Goal: Task Accomplishment & Management: Use online tool/utility

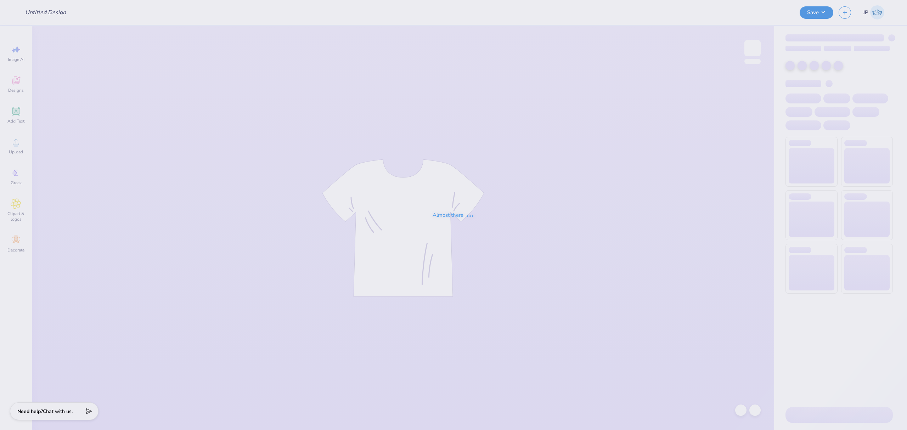
type input "Hoodie"
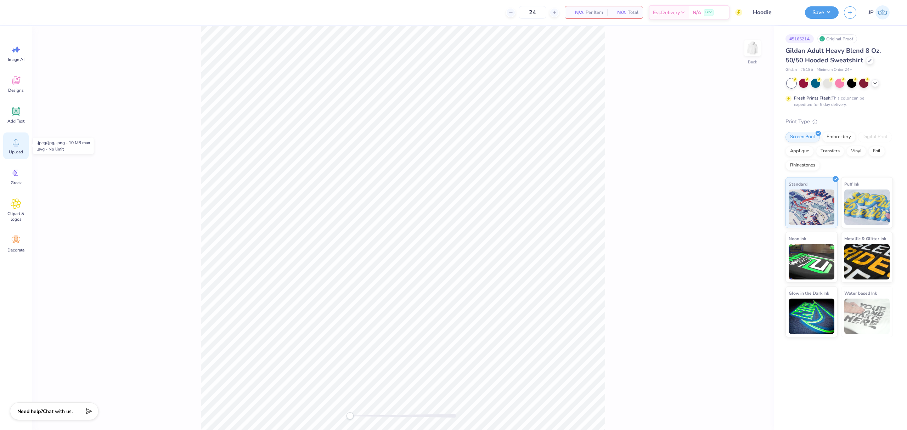
click at [23, 138] on div "Upload" at bounding box center [16, 145] width 26 height 27
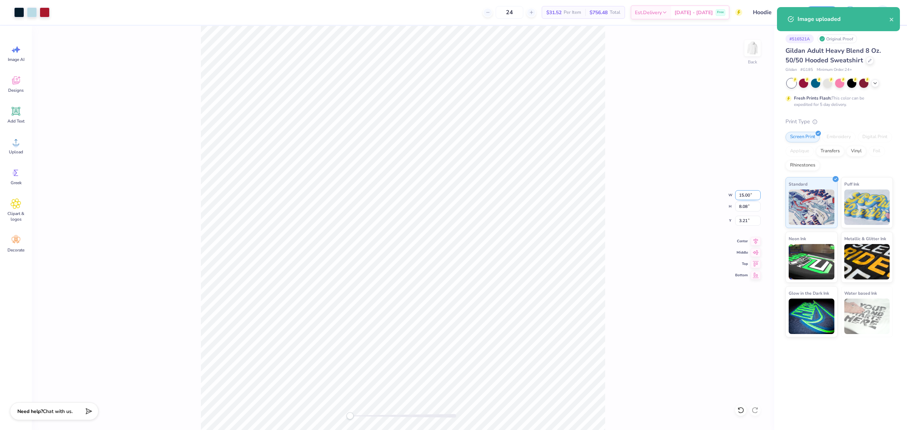
click at [737, 197] on input "15.00" at bounding box center [748, 195] width 26 height 10
type input "12"
click at [746, 198] on input "12" at bounding box center [748, 195] width 26 height 10
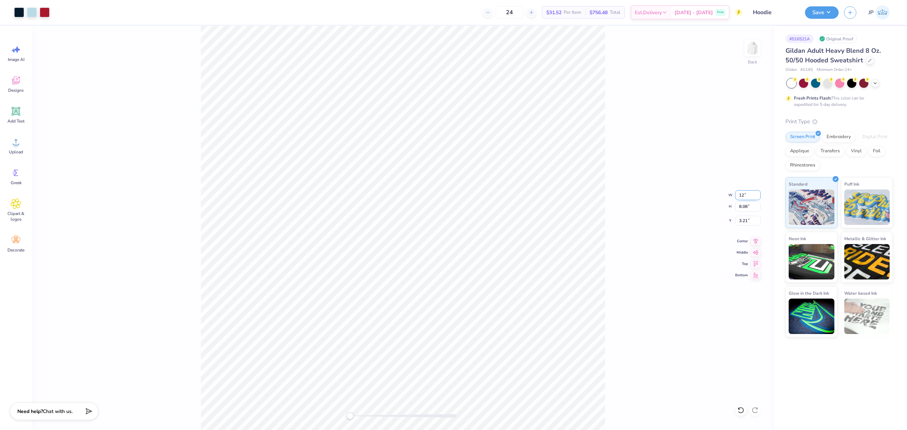
click at [746, 198] on input "12" at bounding box center [748, 195] width 26 height 10
click at [754, 239] on icon at bounding box center [756, 240] width 10 height 9
click at [743, 217] on input "3.21" at bounding box center [748, 221] width 26 height 10
type input "3"
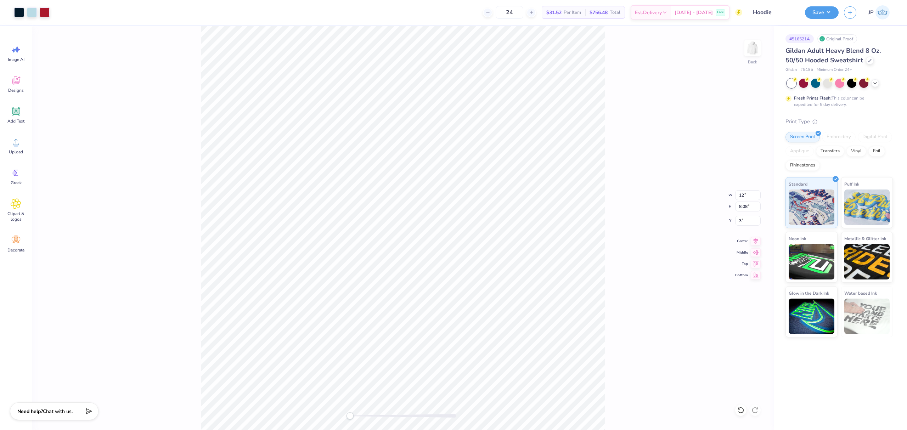
click at [648, 148] on div "Back W 12 12 " H 8.08 8.08 " Y 3 3 " Center Middle Top Bottom" at bounding box center [403, 228] width 742 height 404
drag, startPoint x: 648, startPoint y: 148, endPoint x: 134, endPoint y: 259, distance: 526.1
click at [157, 261] on div "Back" at bounding box center [403, 228] width 742 height 404
click at [19, 12] on div at bounding box center [19, 12] width 10 height 10
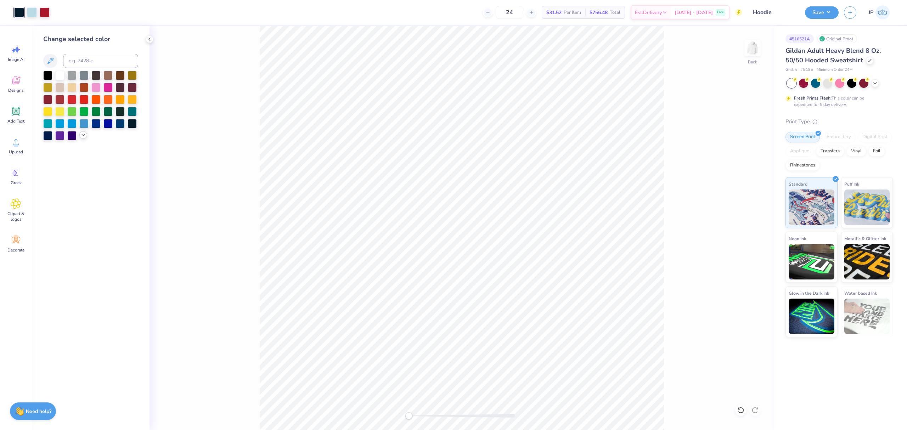
click at [81, 135] on icon at bounding box center [83, 135] width 6 height 6
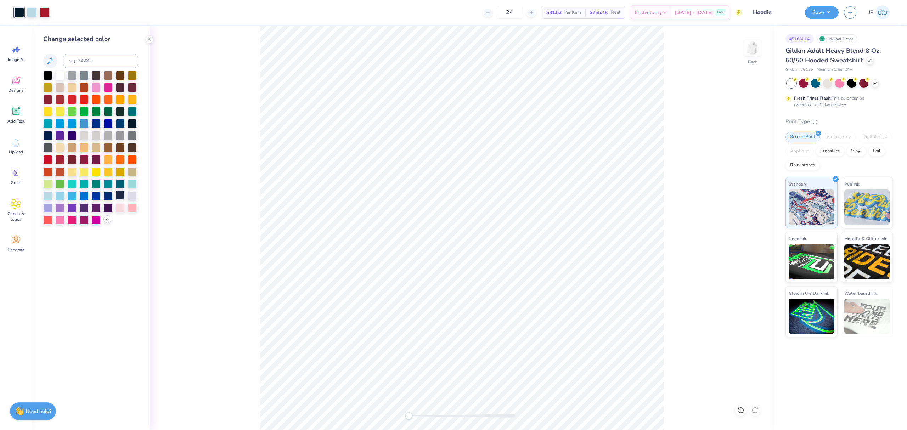
click at [119, 194] on div at bounding box center [119, 195] width 9 height 9
click at [44, 13] on div at bounding box center [45, 12] width 10 height 10
click at [59, 158] on div at bounding box center [59, 158] width 9 height 9
click at [108, 221] on icon at bounding box center [107, 219] width 6 height 6
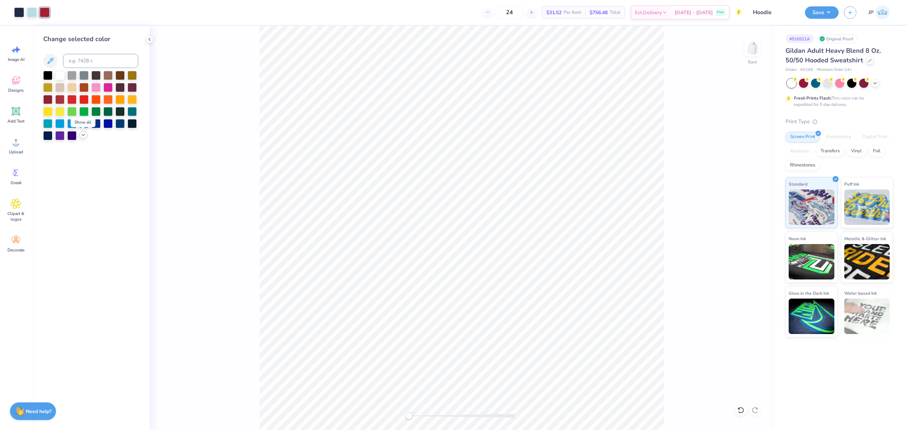
click at [81, 138] on div at bounding box center [83, 135] width 8 height 8
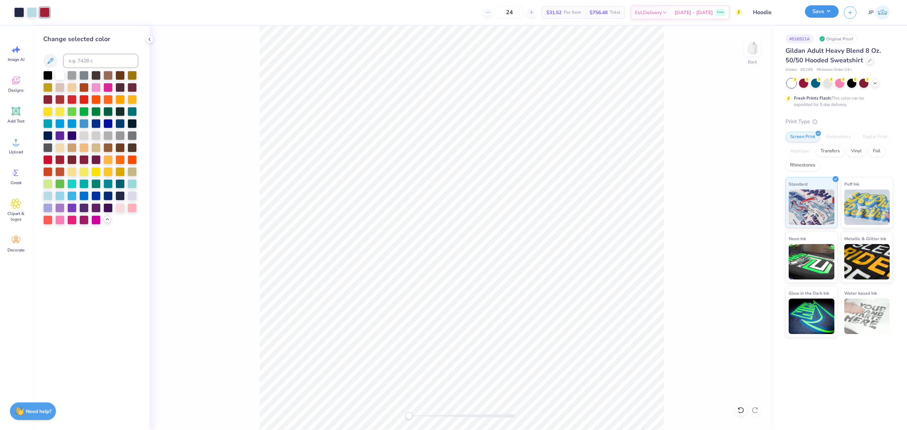
click at [823, 13] on button "Save" at bounding box center [822, 11] width 34 height 12
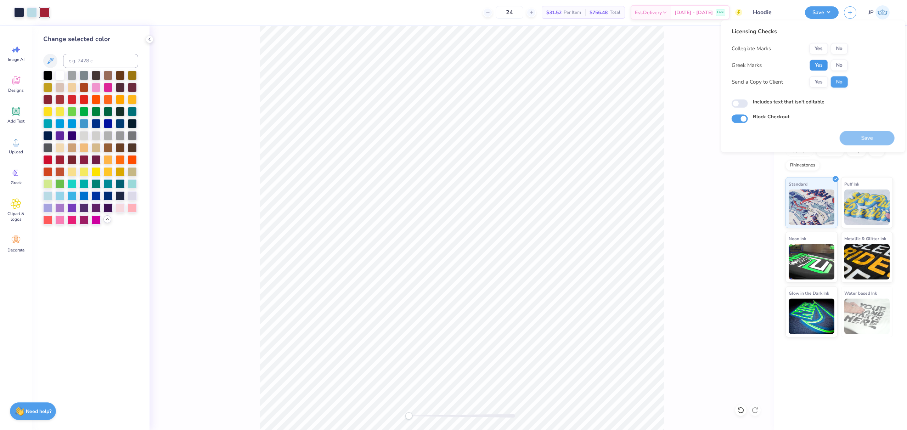
click at [825, 64] on button "Yes" at bounding box center [818, 65] width 18 height 11
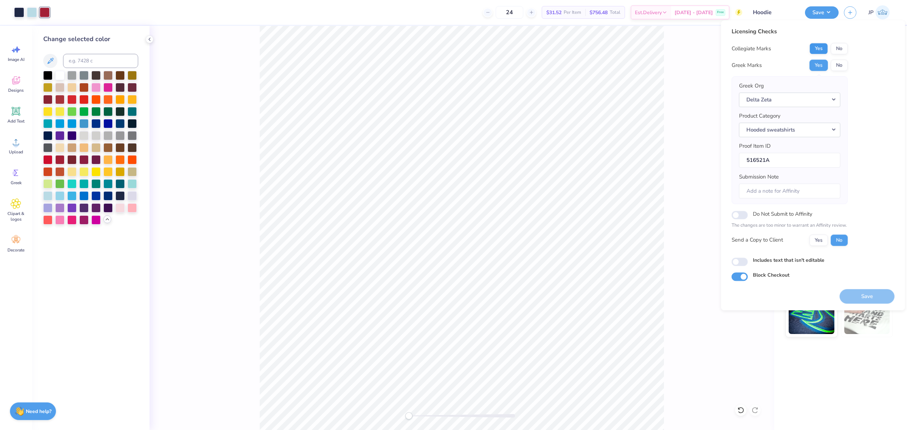
click at [818, 49] on button "Yes" at bounding box center [818, 48] width 18 height 11
click at [861, 302] on button "Save" at bounding box center [866, 296] width 55 height 15
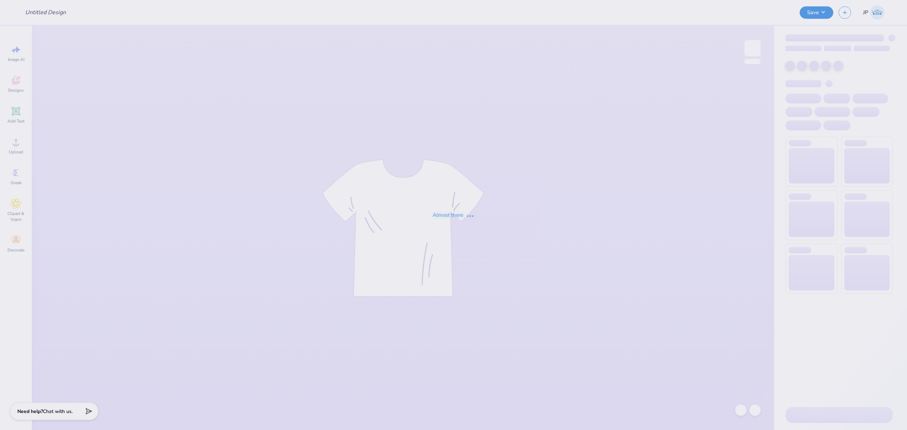
type input "Hoodie"
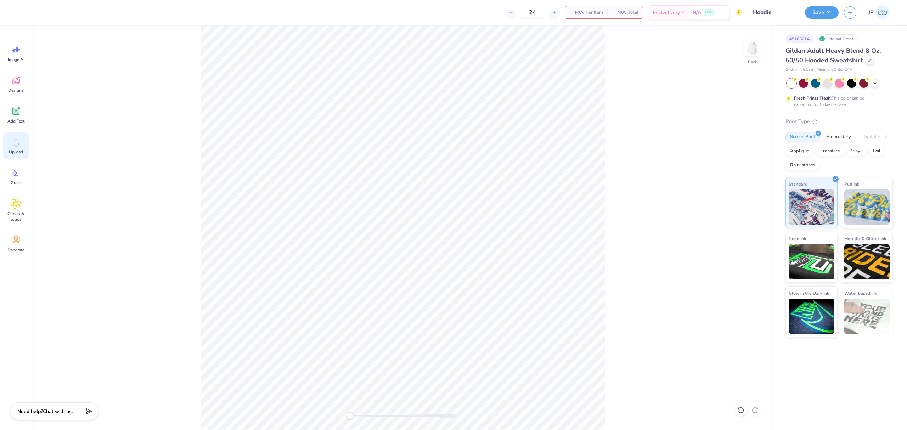
click at [18, 147] on icon at bounding box center [16, 142] width 11 height 11
click at [751, 241] on icon at bounding box center [756, 240] width 10 height 9
click at [746, 217] on input "3.21" at bounding box center [748, 221] width 26 height 10
type input "3"
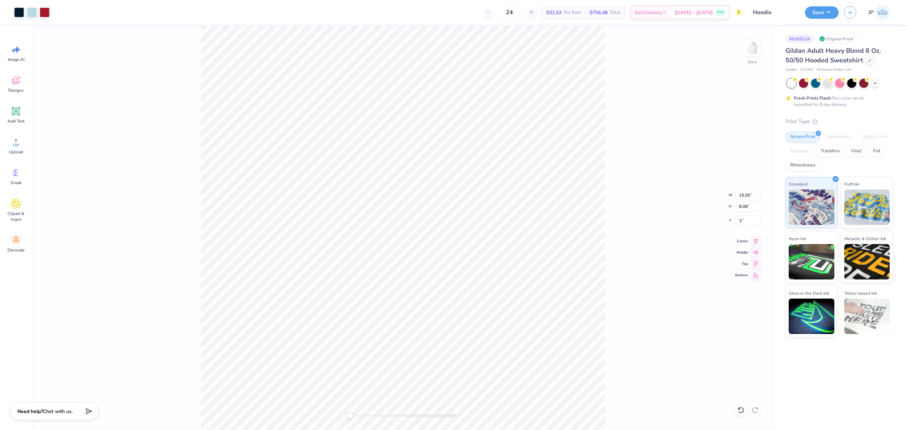
click at [822, 19] on div "Save JP" at bounding box center [856, 12] width 102 height 25
click at [822, 12] on button "Save" at bounding box center [822, 11] width 34 height 12
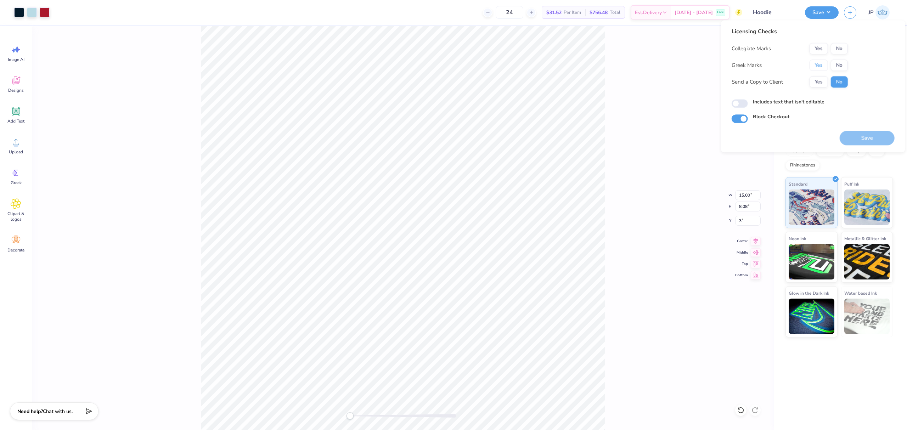
drag, startPoint x: 815, startPoint y: 64, endPoint x: 818, endPoint y: 57, distance: 8.0
click at [815, 65] on button "Yes" at bounding box center [818, 65] width 18 height 11
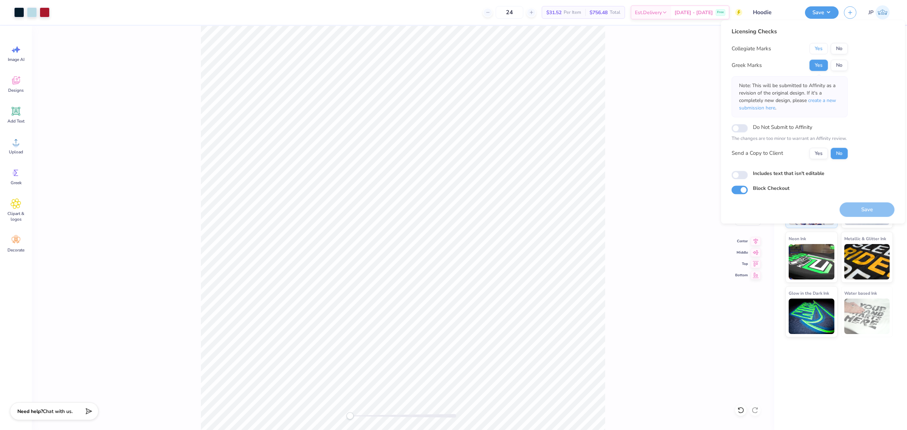
click at [821, 47] on button "Yes" at bounding box center [818, 48] width 18 height 11
click at [869, 210] on button "Save" at bounding box center [866, 209] width 55 height 15
